Goal: Task Accomplishment & Management: Manage account settings

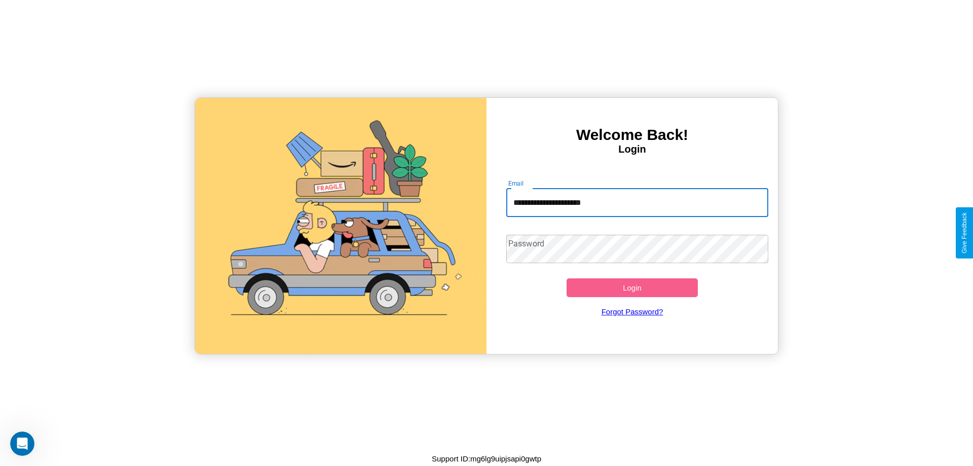
type input "**********"
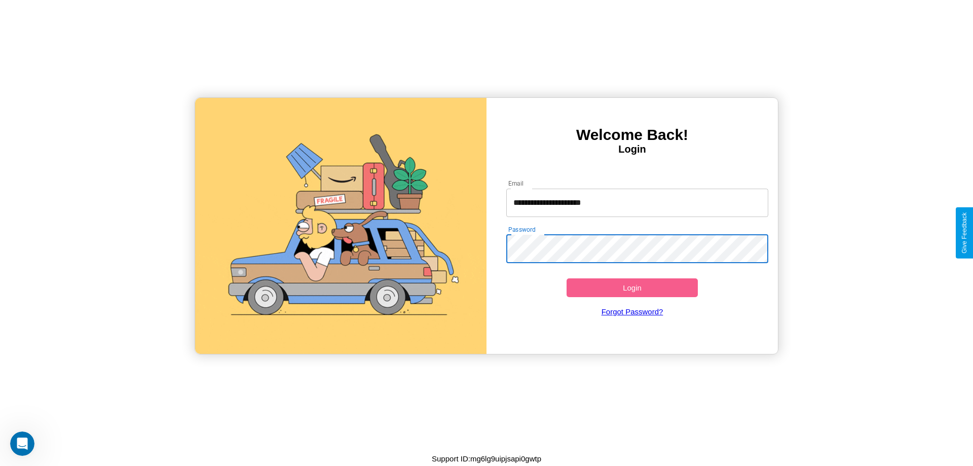
click at [632, 287] on button "Login" at bounding box center [632, 287] width 131 height 19
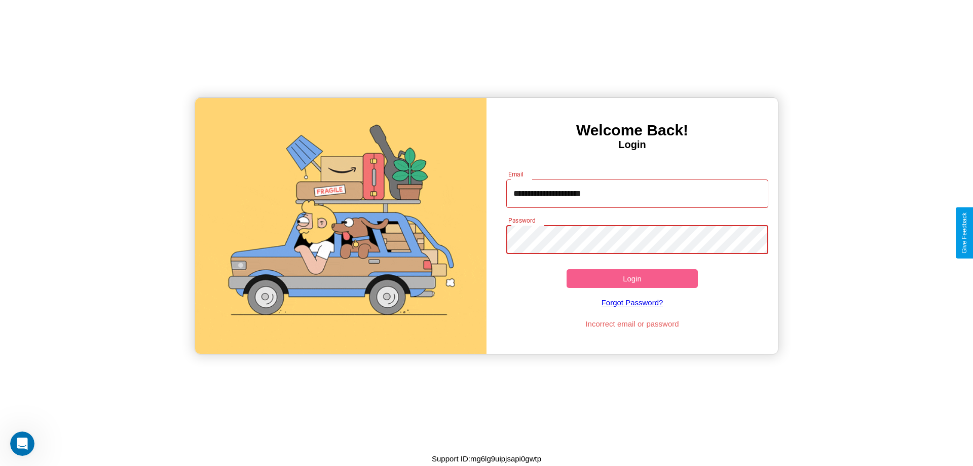
click at [632, 278] on button "Login" at bounding box center [632, 278] width 131 height 19
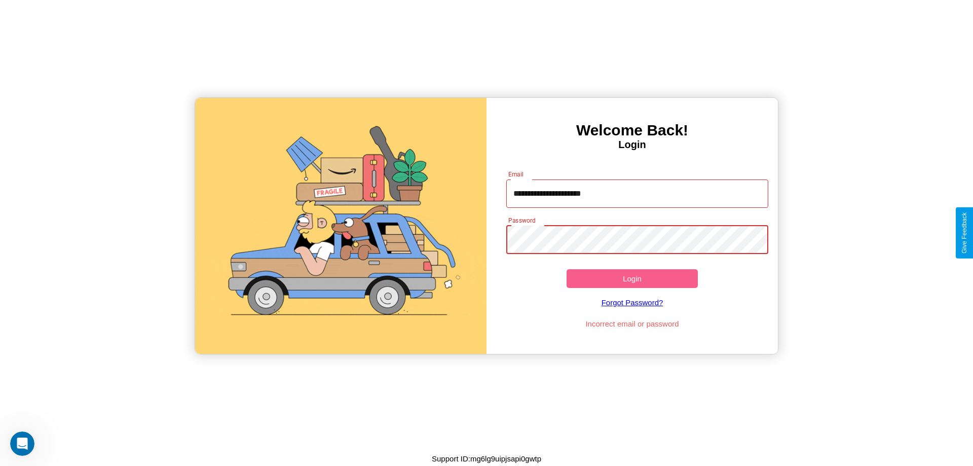
click at [632, 278] on button "Login" at bounding box center [632, 278] width 131 height 19
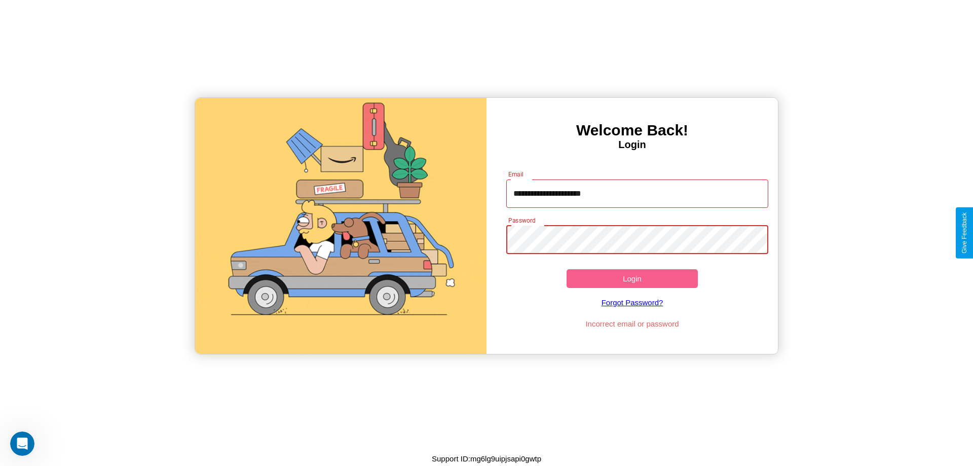
click at [632, 278] on button "Login" at bounding box center [632, 278] width 131 height 19
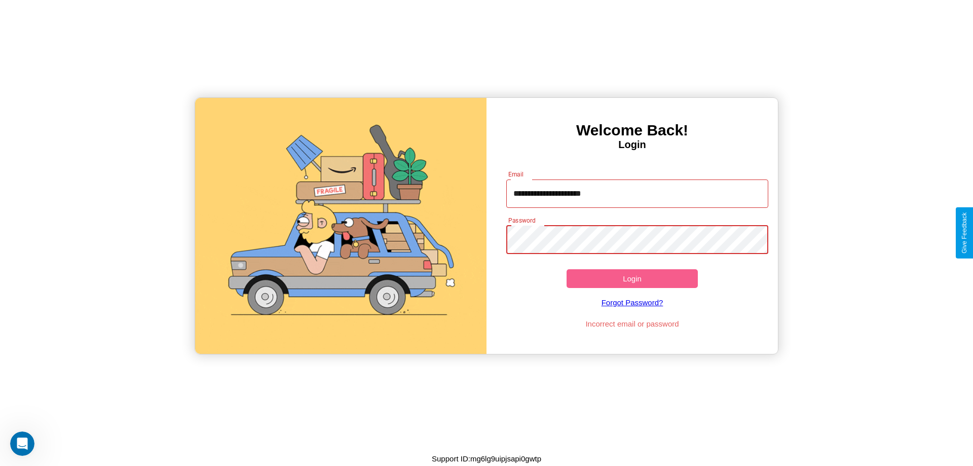
click at [632, 278] on button "Login" at bounding box center [632, 278] width 131 height 19
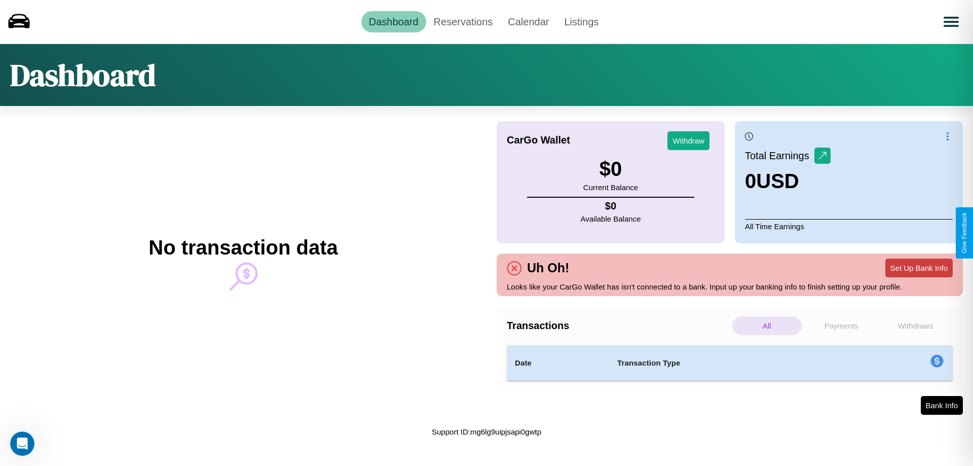
click at [919, 268] on button "Set Up Bank Info" at bounding box center [919, 268] width 67 height 19
